Goal: Complete application form

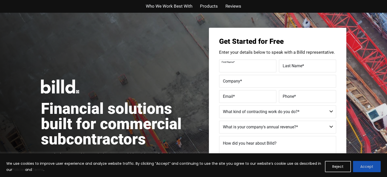
click at [361, 164] on button "Accept" at bounding box center [366, 166] width 28 height 11
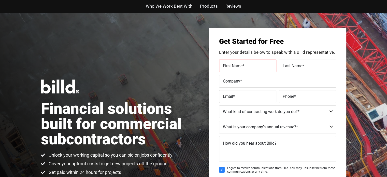
click at [246, 58] on div "Get Started for Free Enter your details below to speak with a Billd representat…" at bounding box center [277, 127] width 137 height 199
click at [240, 65] on span "First Name" at bounding box center [233, 65] width 20 height 5
click at [240, 65] on input "First Name *" at bounding box center [247, 65] width 57 height 13
type input "Testing"
type input "Test"
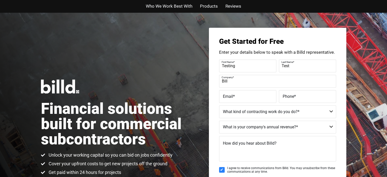
type input "Billd Test - DO NOT CONTACT"
click at [243, 101] on input "Email *" at bounding box center [247, 96] width 57 height 13
type input "test@rightleftagencycom"
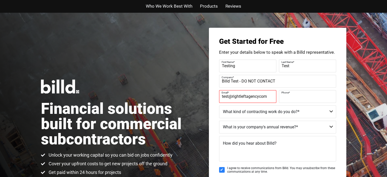
click at [292, 100] on input "Phone *" at bounding box center [307, 96] width 57 height 13
type input "(999) 999-9999"
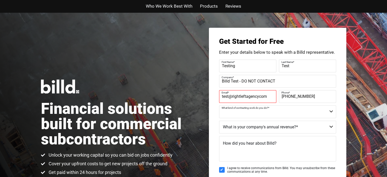
click at [269, 109] on select "Commercial Commercial and Residential Residential Not a Contractor" at bounding box center [277, 111] width 117 height 13
select select "Commercial and Residential"
click at [219, 105] on select "Commercial Commercial and Residential Residential Not a Contractor" at bounding box center [277, 111] width 117 height 13
click at [277, 122] on select "$40M + $25M - $40M $8M - $25M $4M - $8M $2M - $4M $1M - $2M Less than $1M" at bounding box center [277, 126] width 117 height 13
select select "$1M - $2M"
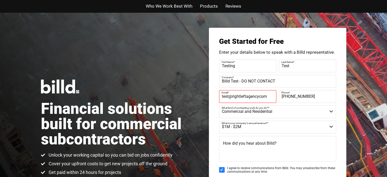
click at [219, 120] on select "$40M + $25M - $40M $8M - $25M $4M - $8M $2M - $4M $1M - $2M Less than $1M" at bounding box center [277, 126] width 117 height 13
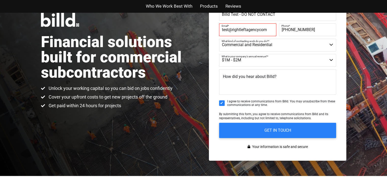
scroll to position [75, 0]
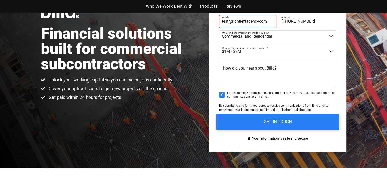
click at [260, 122] on input "GET IN TOUCH" at bounding box center [277, 122] width 123 height 16
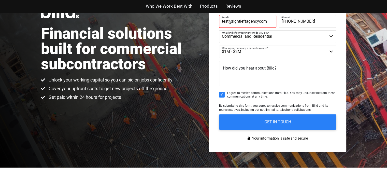
click at [259, 21] on input "test@rightleftagencycom" at bounding box center [247, 21] width 57 height 13
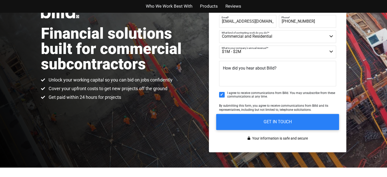
type input "test@rightleftagency.com"
click at [257, 121] on input "GET IN TOUCH" at bounding box center [277, 122] width 123 height 16
